Goal: Find specific page/section: Find specific page/section

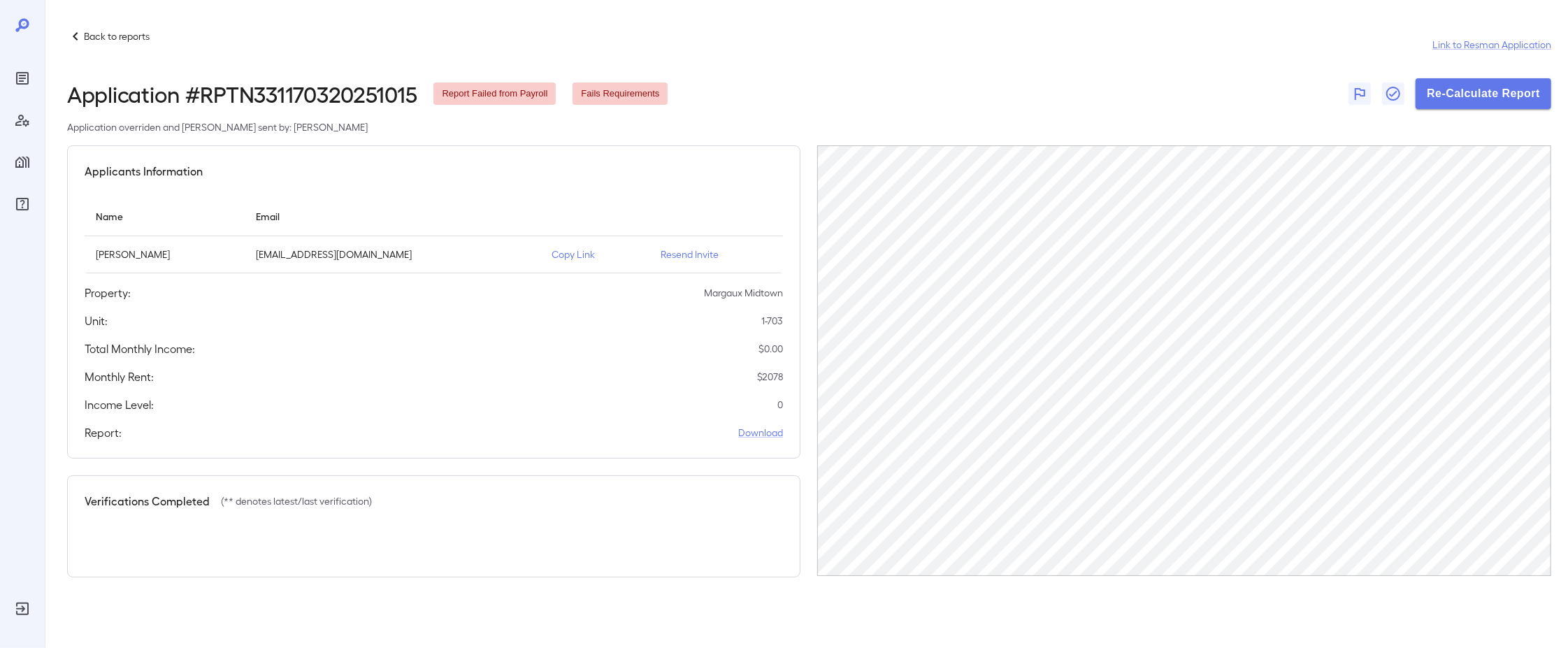
drag, startPoint x: 25, startPoint y: 62, endPoint x: 21, endPoint y: 71, distance: 9.8
click at [23, 66] on div at bounding box center [22, 116] width 22 height 199
click at [19, 72] on icon "Reports" at bounding box center [22, 78] width 17 height 17
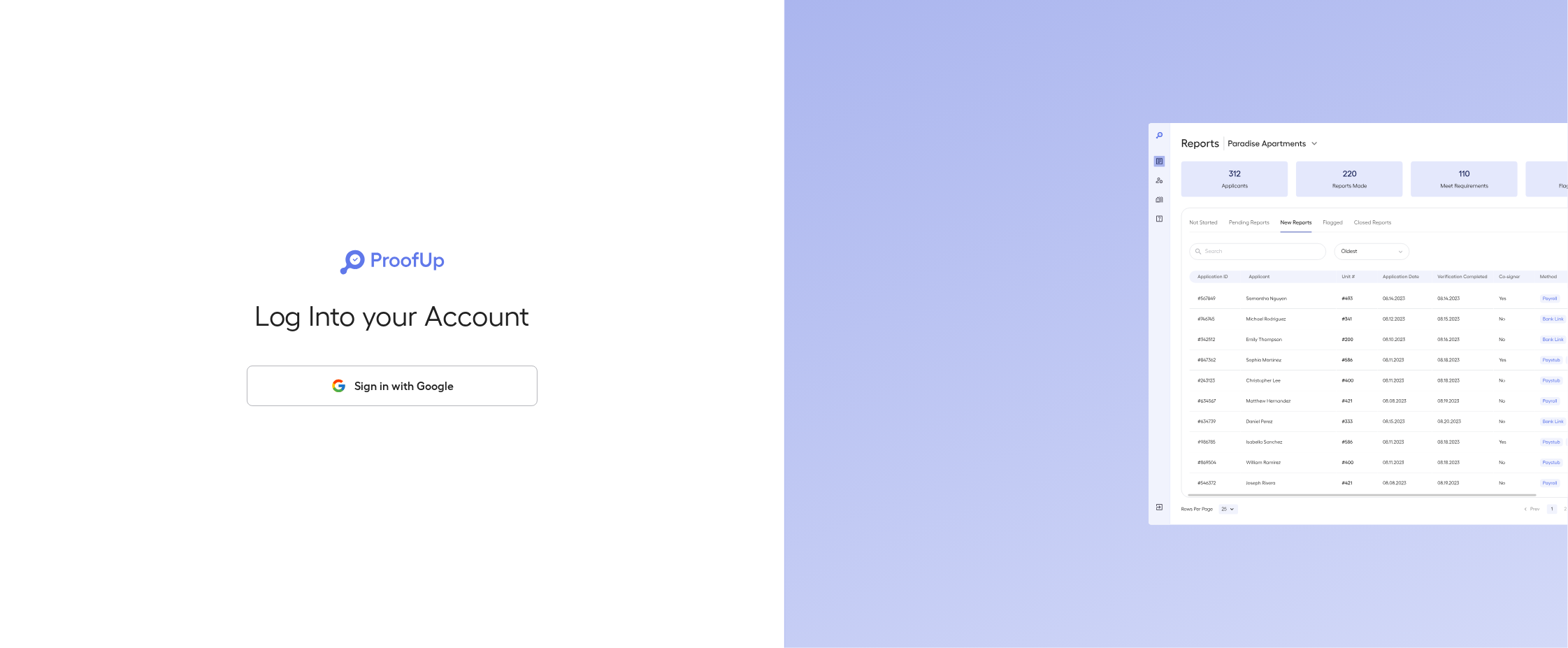
click at [332, 378] on icon "button" at bounding box center [339, 386] width 18 height 17
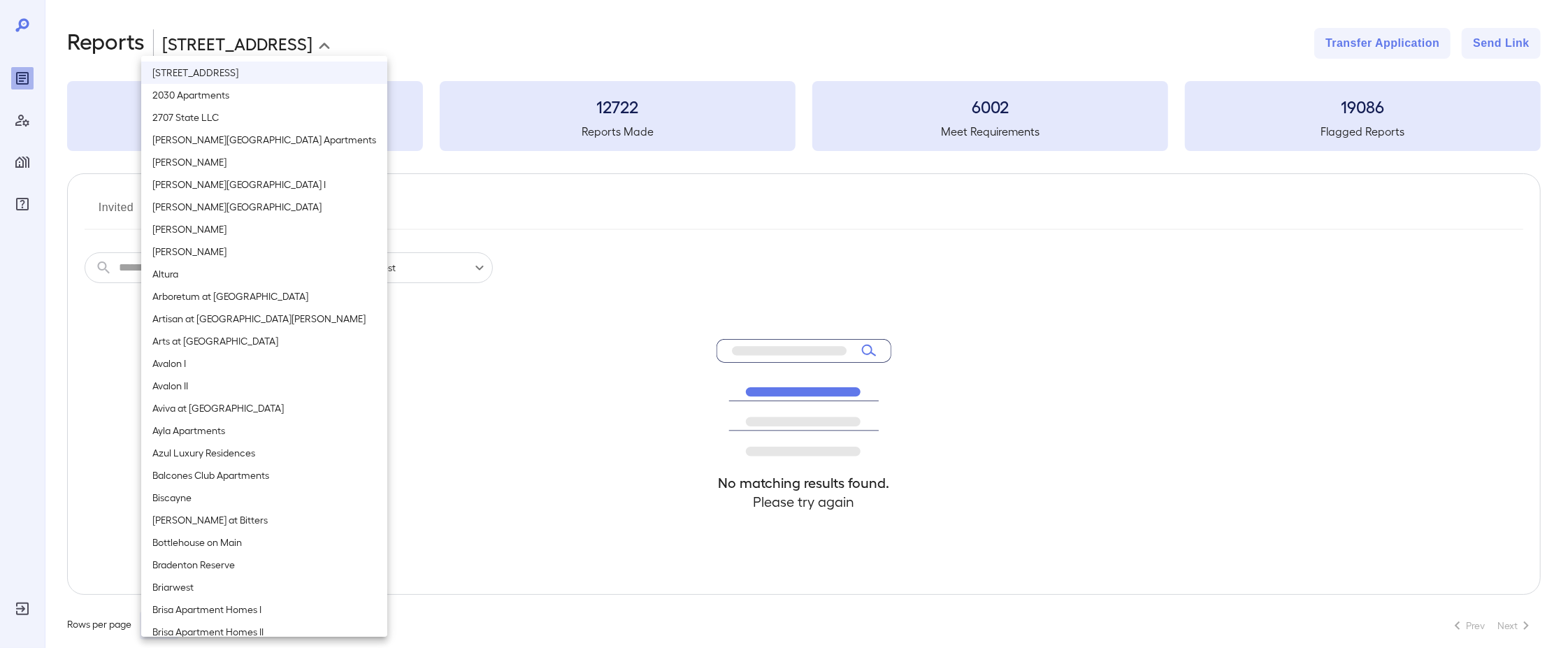
click at [241, 48] on body "**********" at bounding box center [784, 324] width 1568 height 648
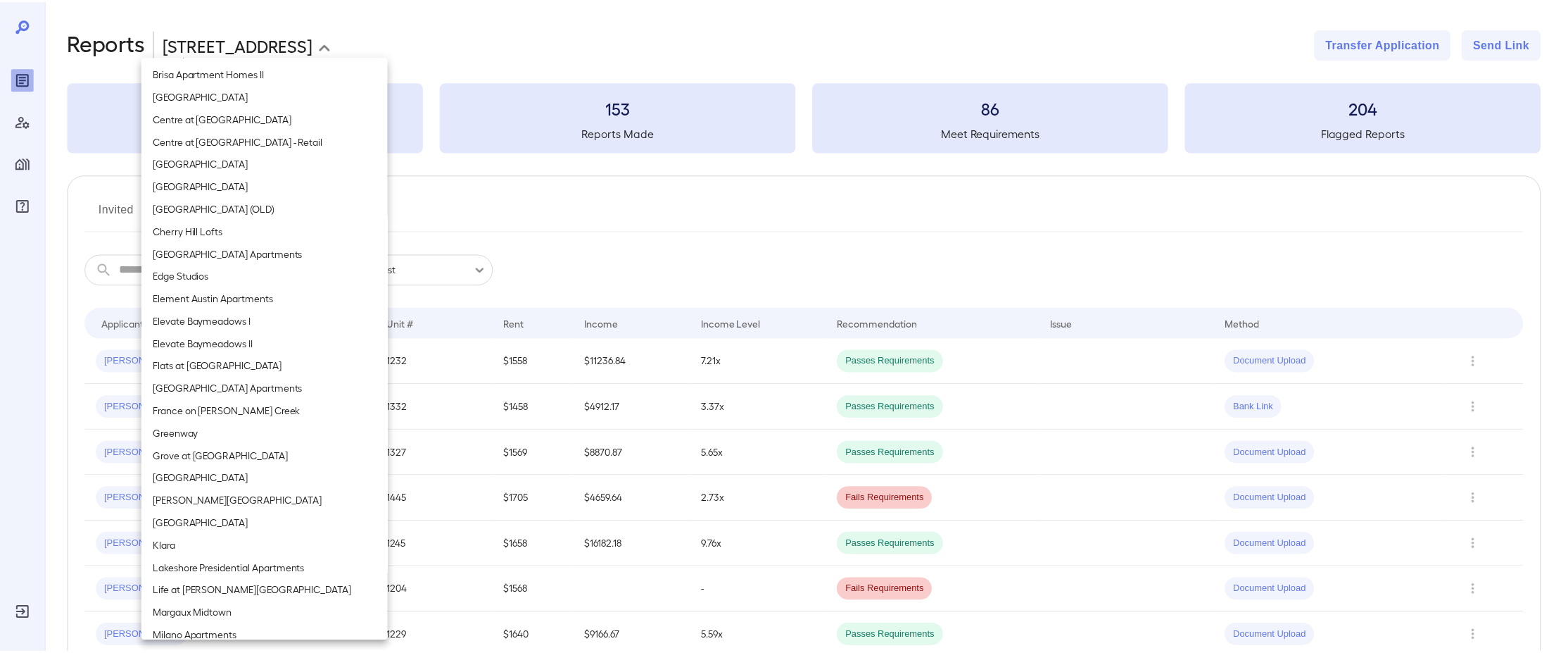
scroll to position [986, 0]
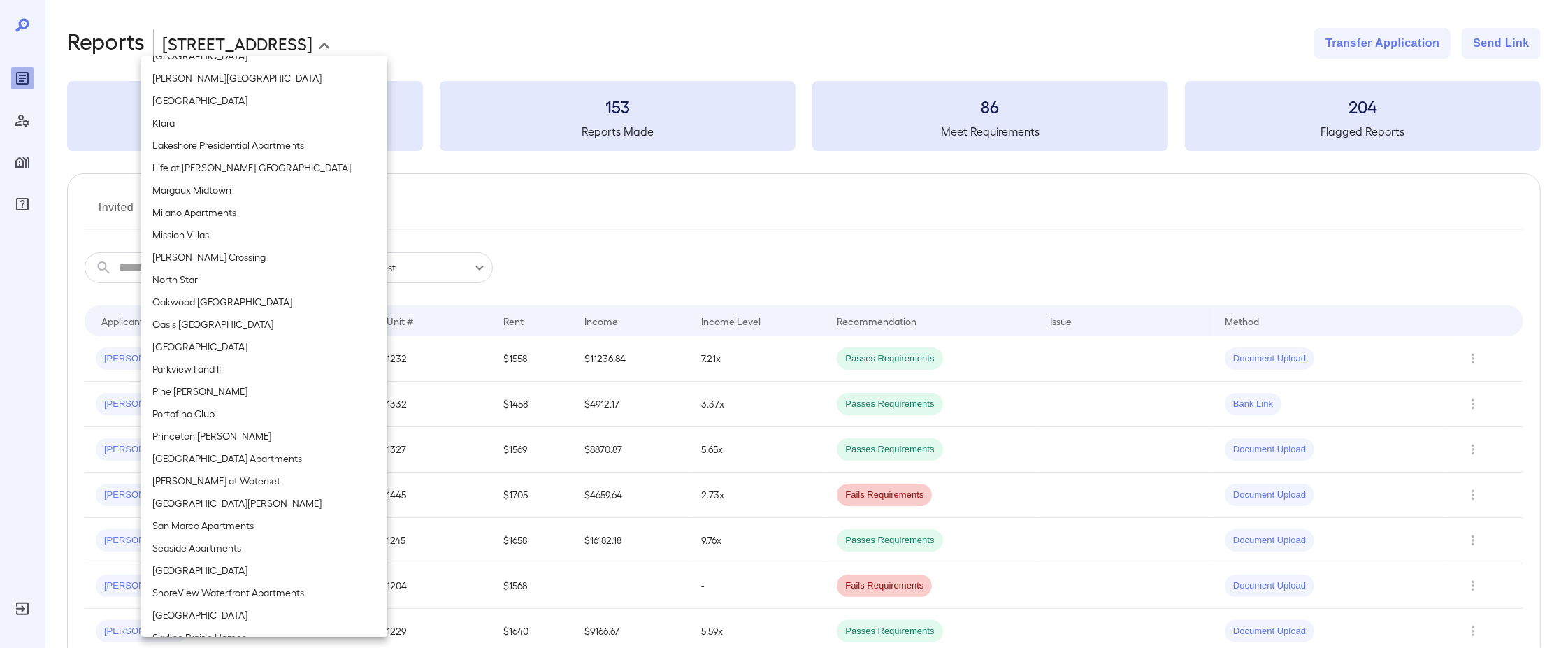
click at [203, 191] on li "Margaux Midtown" at bounding box center [264, 190] width 246 height 22
type input "**********"
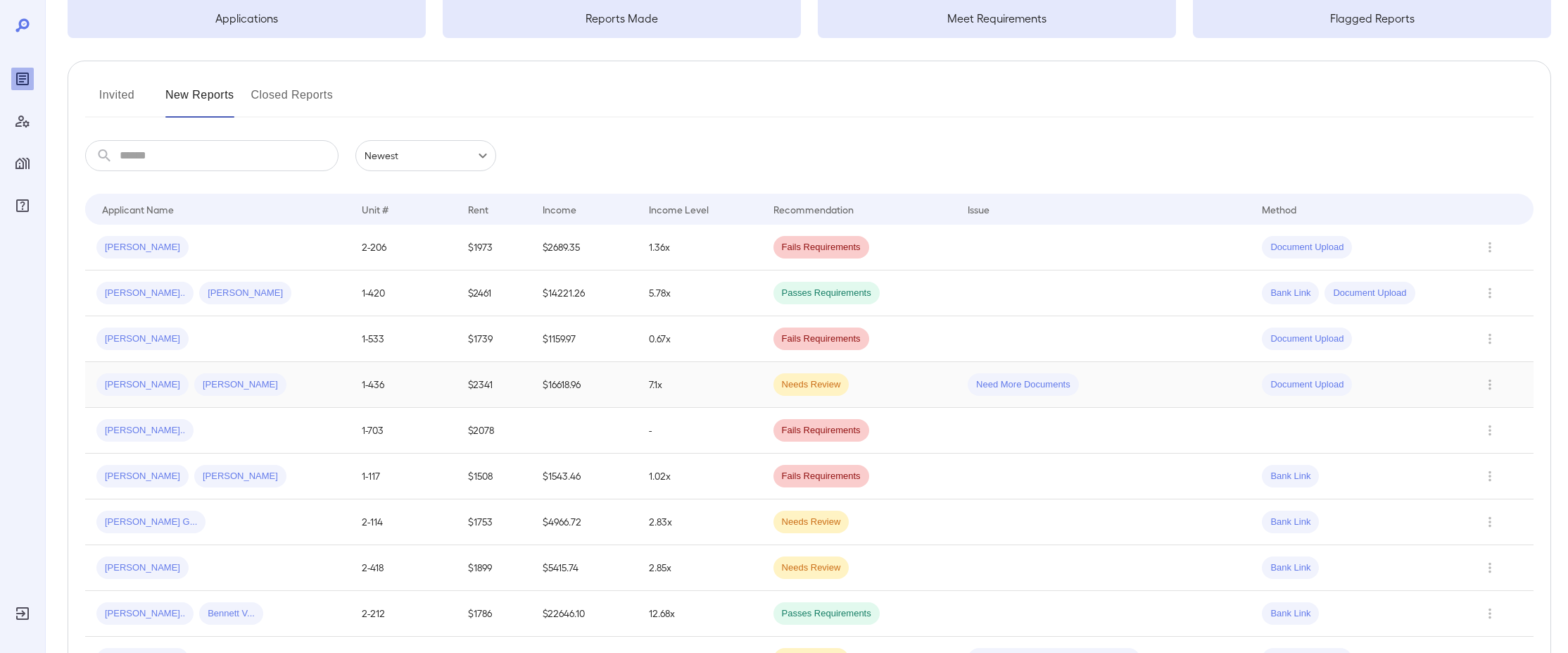
scroll to position [141, 0]
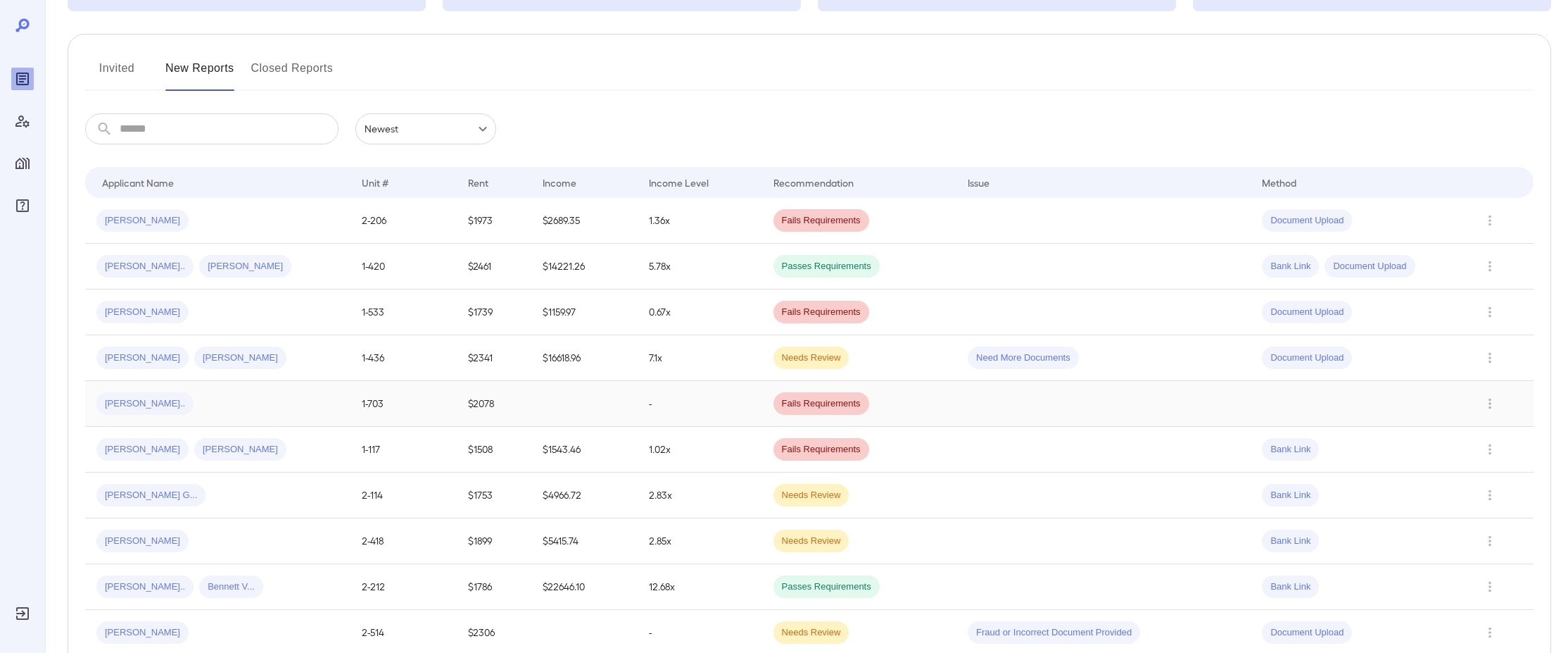
click at [242, 402] on div "Kristin V..." at bounding box center [218, 403] width 243 height 22
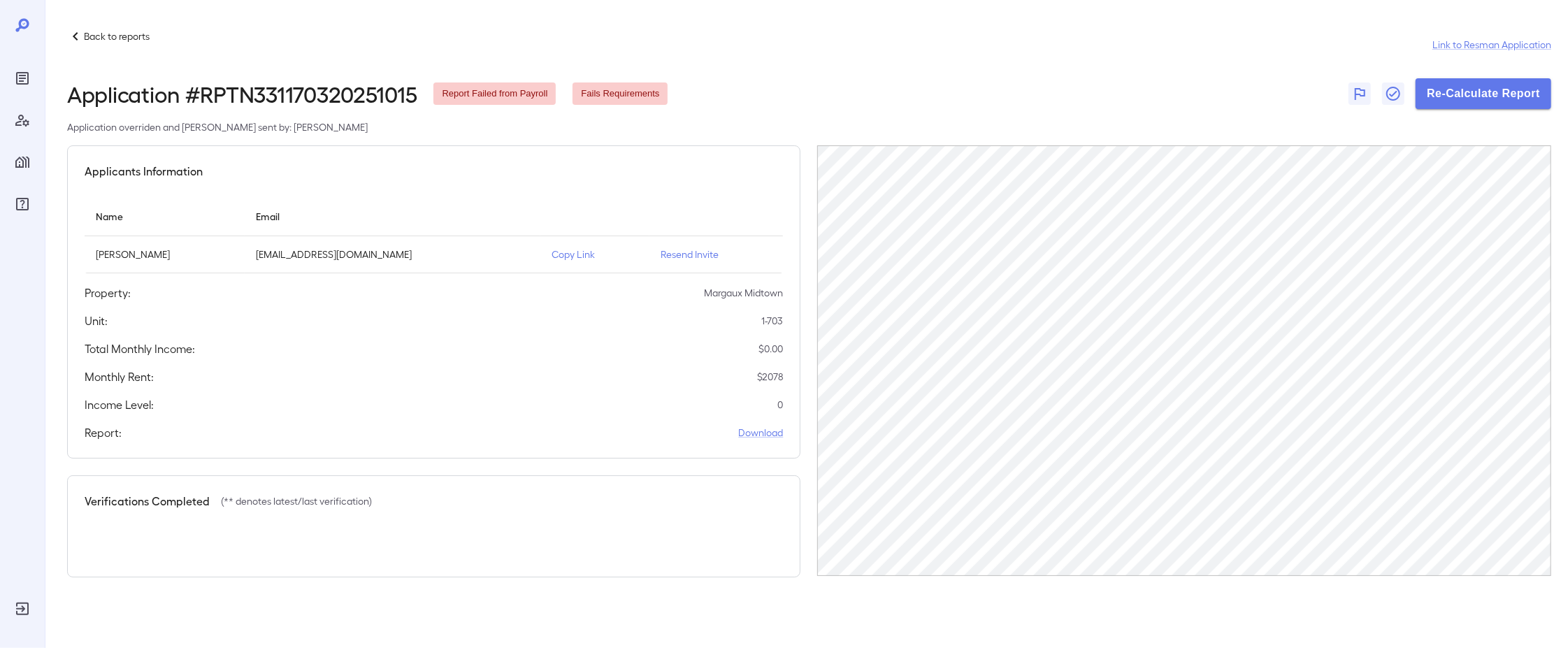
click at [812, 25] on div "Back to reports Link to Resman Application Application # RPTN331170320251015 Re…" at bounding box center [806, 303] width 1523 height 605
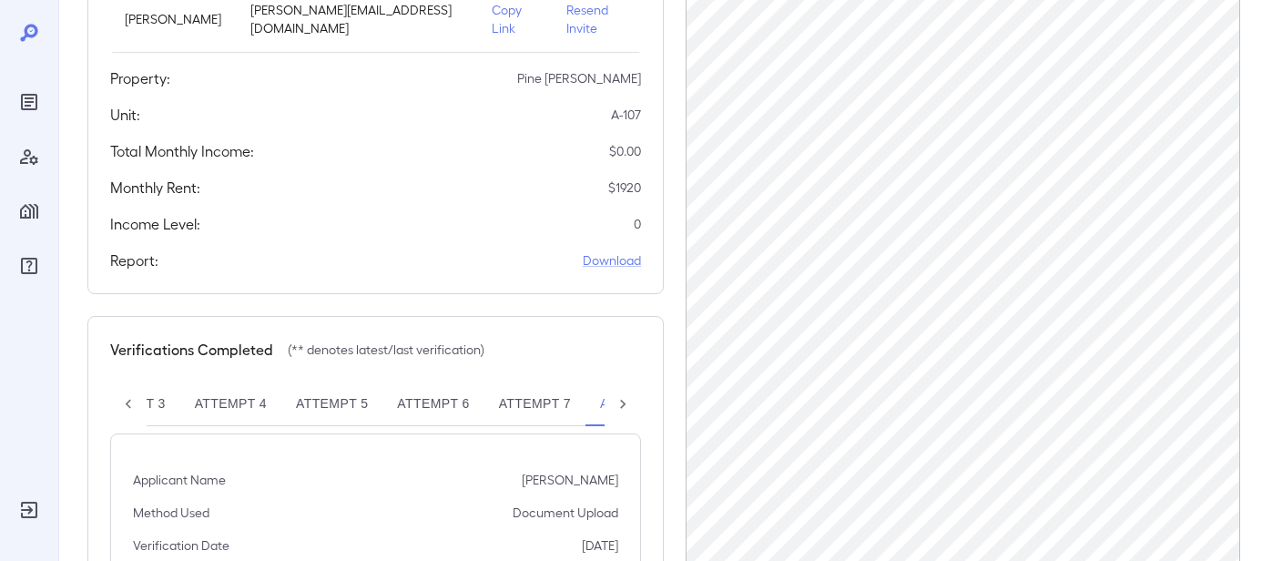
scroll to position [0, 301]
